Goal: Task Accomplishment & Management: Use online tool/utility

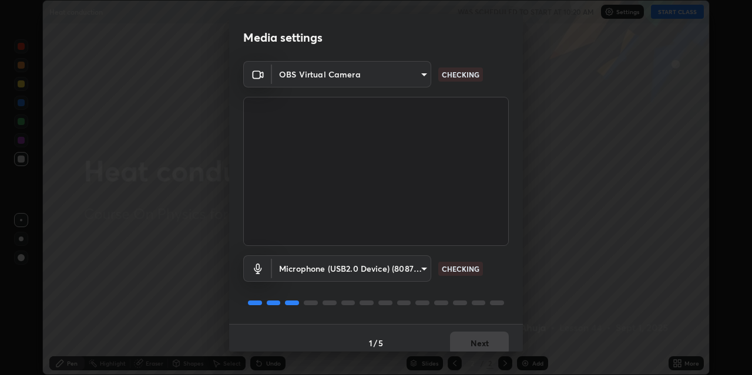
scroll to position [10, 0]
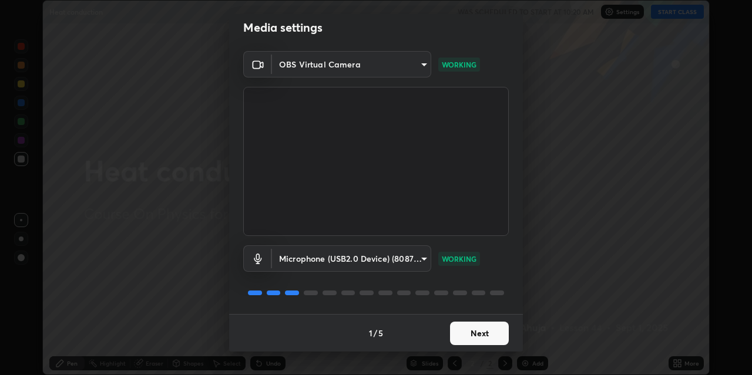
click at [452, 336] on button "Next" at bounding box center [479, 334] width 59 height 24
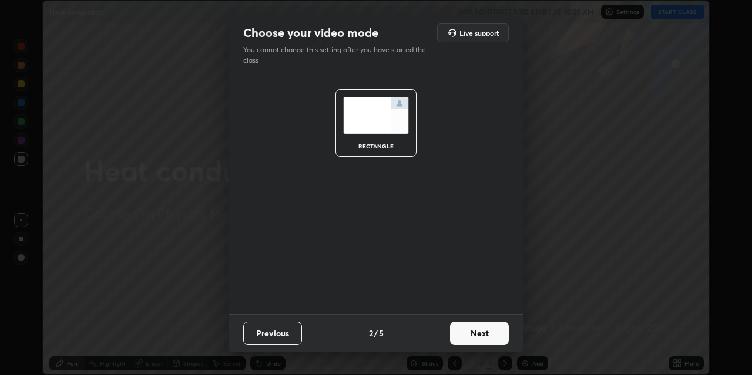
scroll to position [0, 0]
click at [459, 324] on button "Next" at bounding box center [479, 334] width 59 height 24
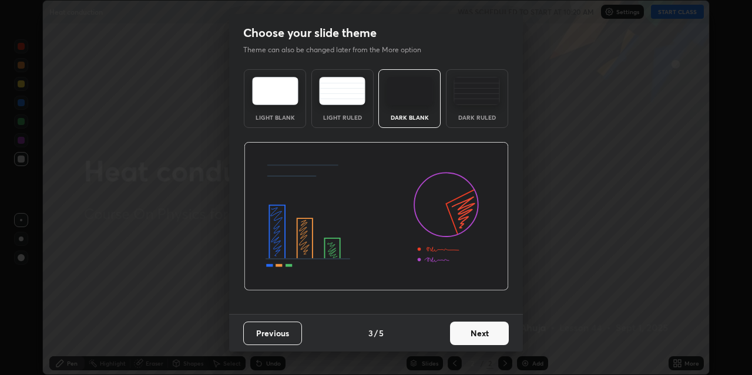
click at [471, 119] on div "Dark Ruled" at bounding box center [477, 118] width 47 height 6
click at [474, 326] on button "Next" at bounding box center [479, 334] width 59 height 24
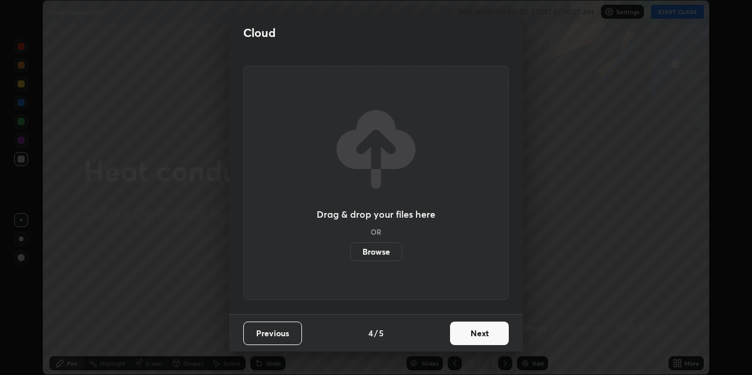
click at [469, 338] on button "Next" at bounding box center [479, 334] width 59 height 24
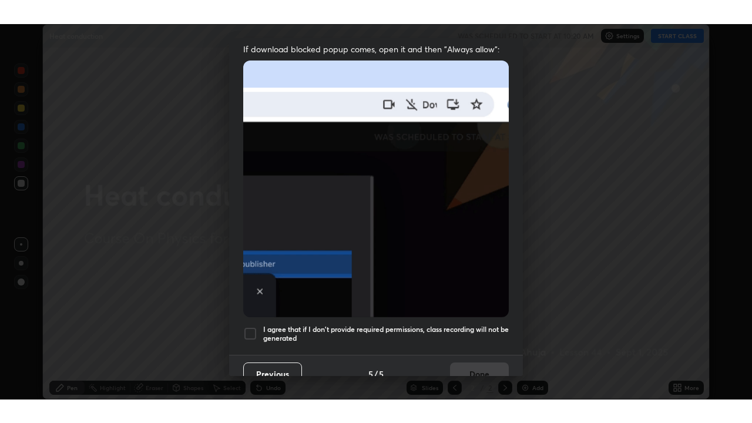
scroll to position [250, 0]
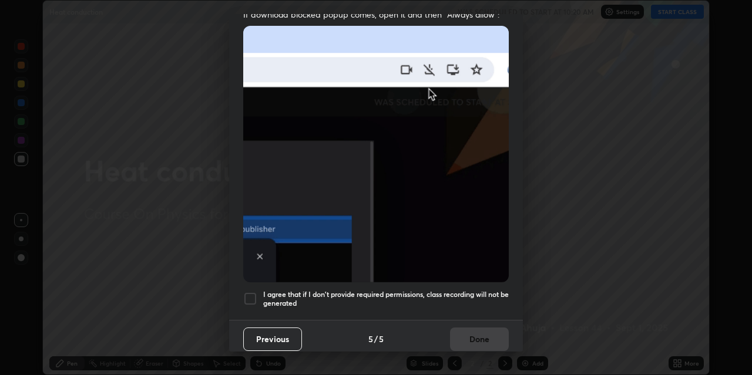
click at [380, 290] on h5 "I agree that if I don't provide required permissions, class recording will not …" at bounding box center [386, 299] width 246 height 18
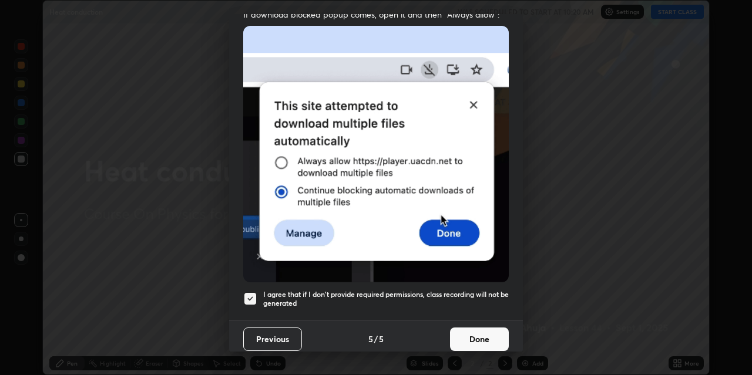
click at [458, 329] on button "Done" at bounding box center [479, 340] width 59 height 24
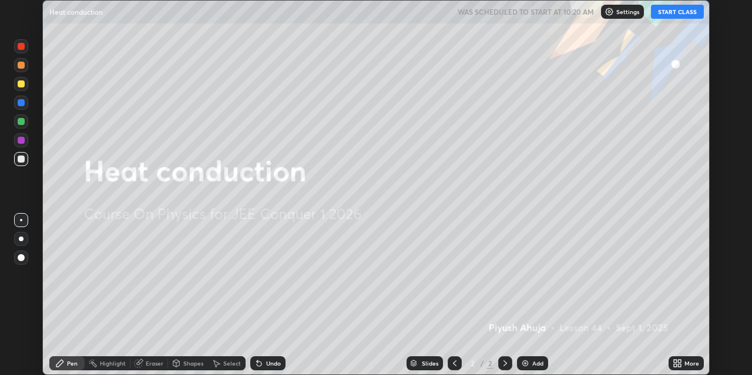
click at [662, 12] on button "START CLASS" at bounding box center [677, 12] width 53 height 14
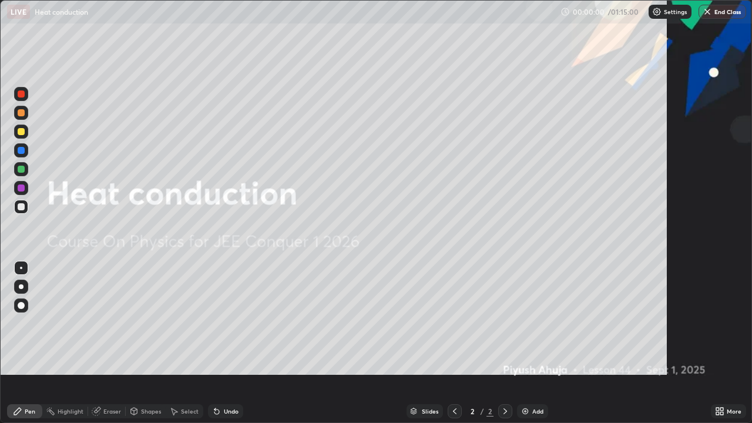
scroll to position [423, 752]
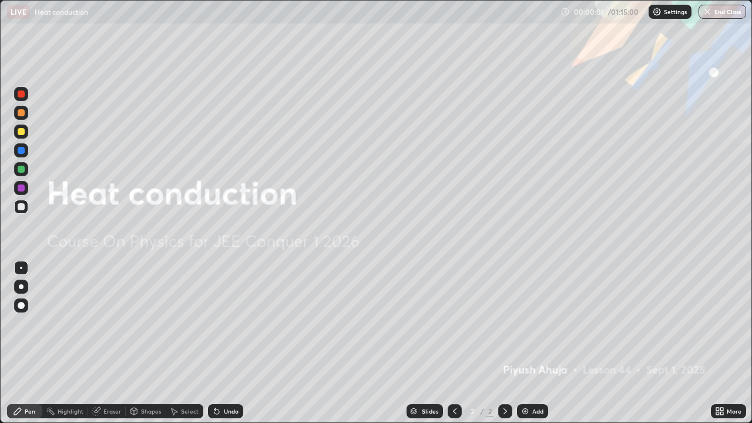
click at [535, 375] on div "Add" at bounding box center [537, 411] width 11 height 6
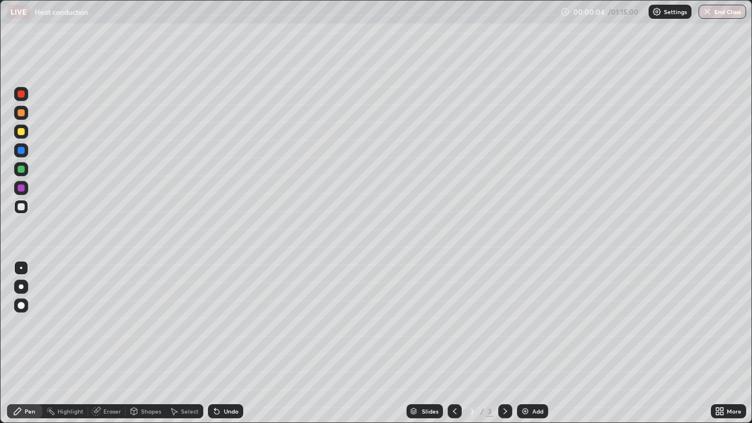
click at [21, 287] on div at bounding box center [21, 286] width 5 height 5
